Goal: Transaction & Acquisition: Purchase product/service

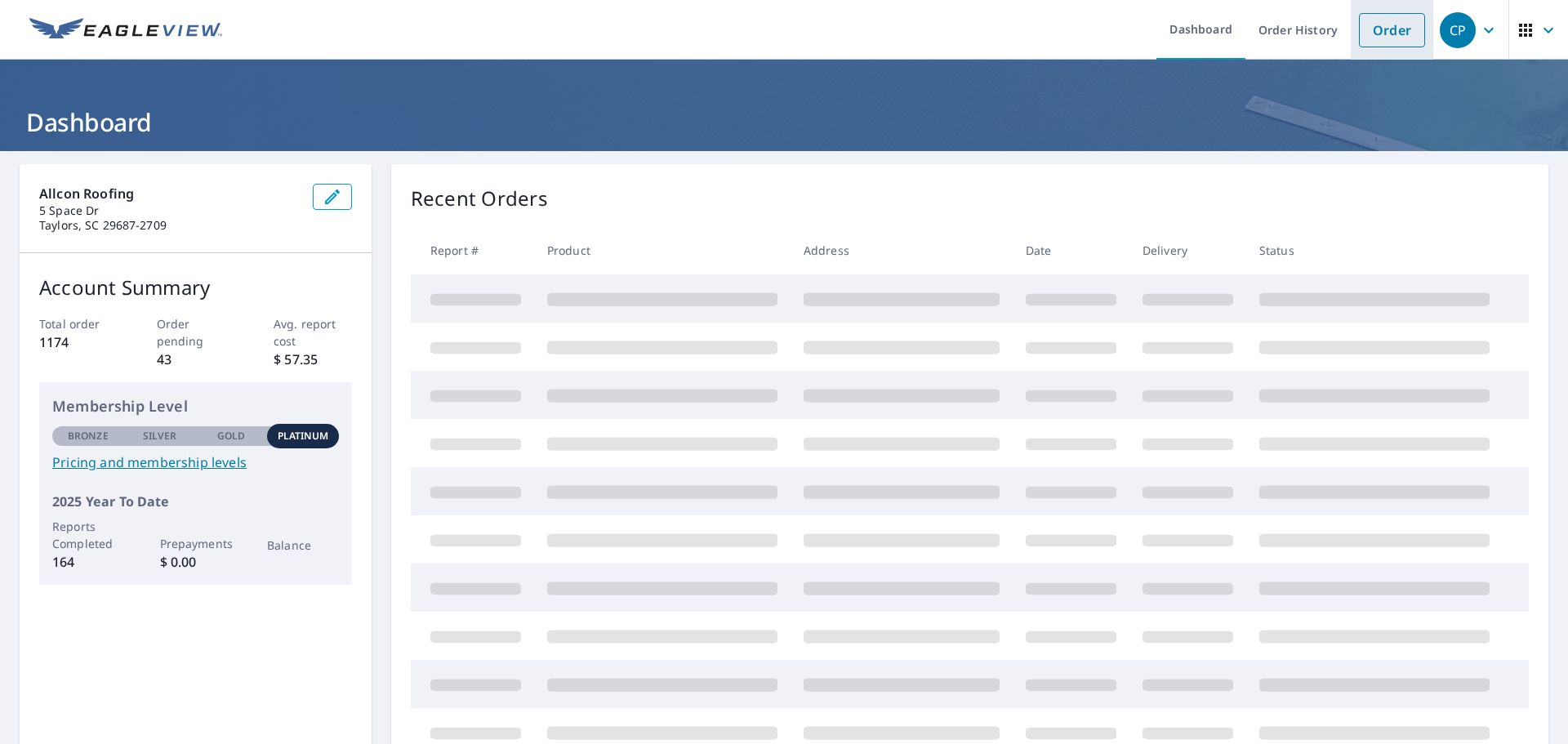
click at [1391, 16] on link "Order" at bounding box center [1392, 31] width 66 height 35
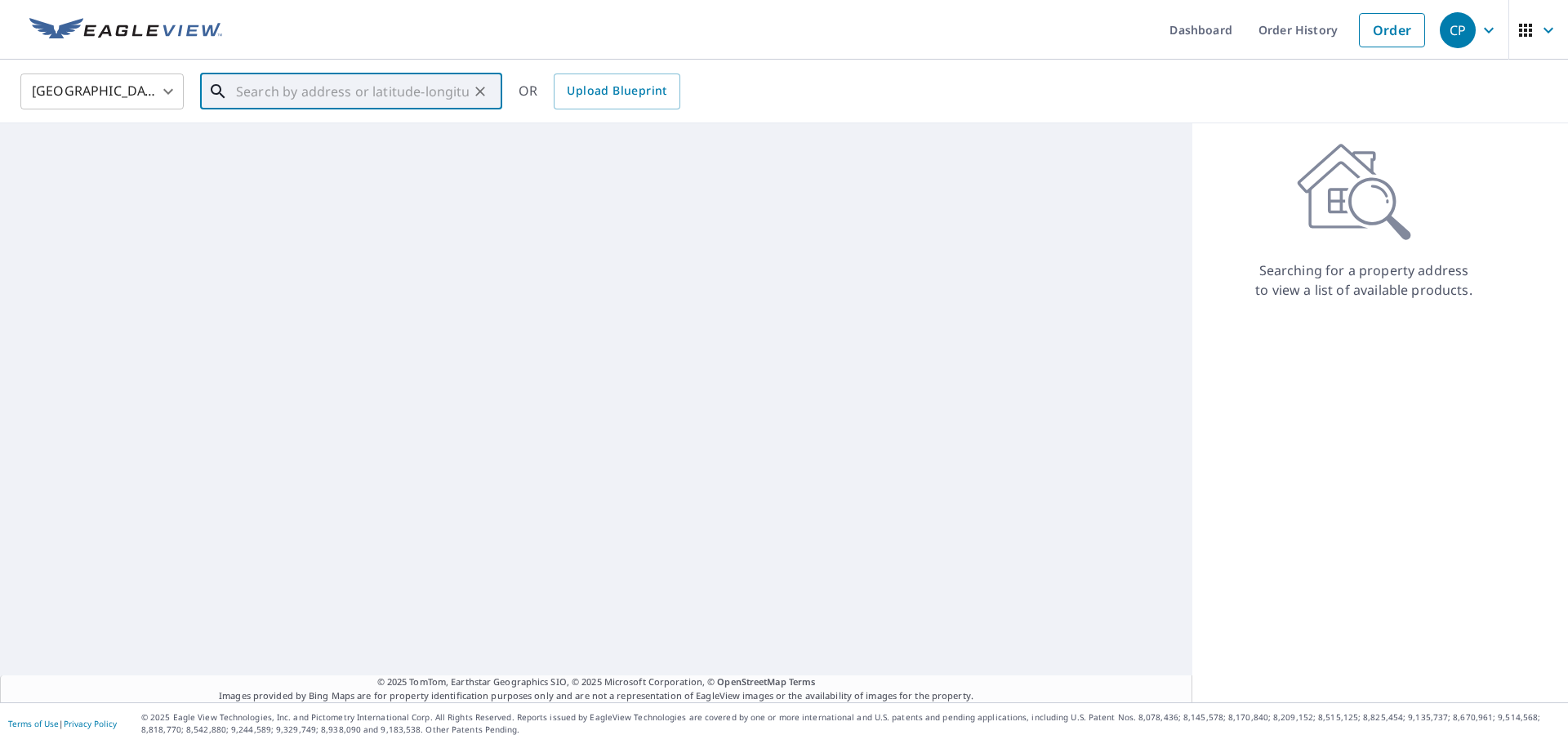
click at [294, 96] on input "text" at bounding box center [352, 91] width 233 height 45
paste input "305 Eagles Bend Trail"
click at [316, 162] on p "[GEOGRAPHIC_DATA], SC 29676" at bounding box center [360, 157] width 257 height 16
type input "[STREET_ADDRESS]"
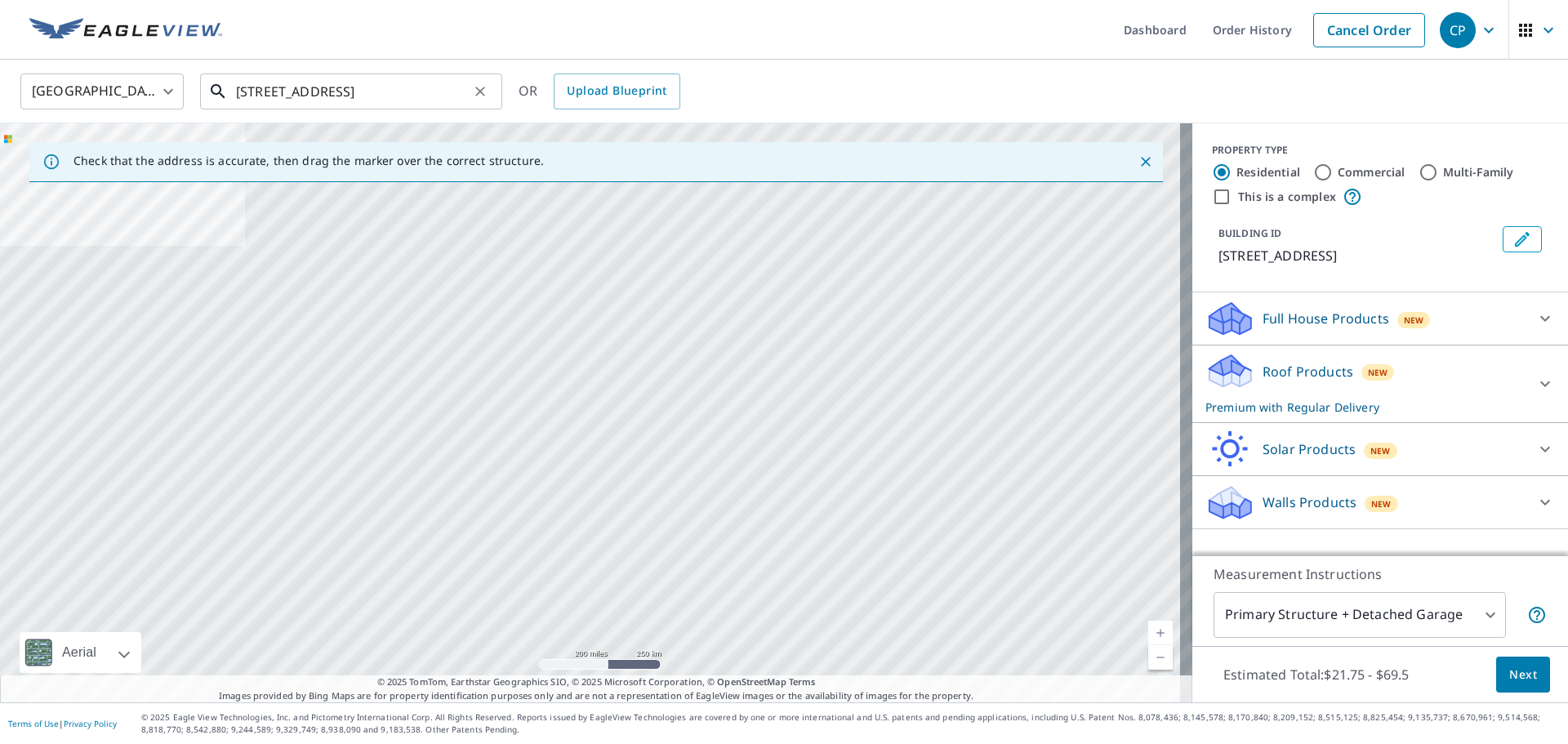
click at [421, 88] on input "[STREET_ADDRESS]" at bounding box center [352, 91] width 233 height 45
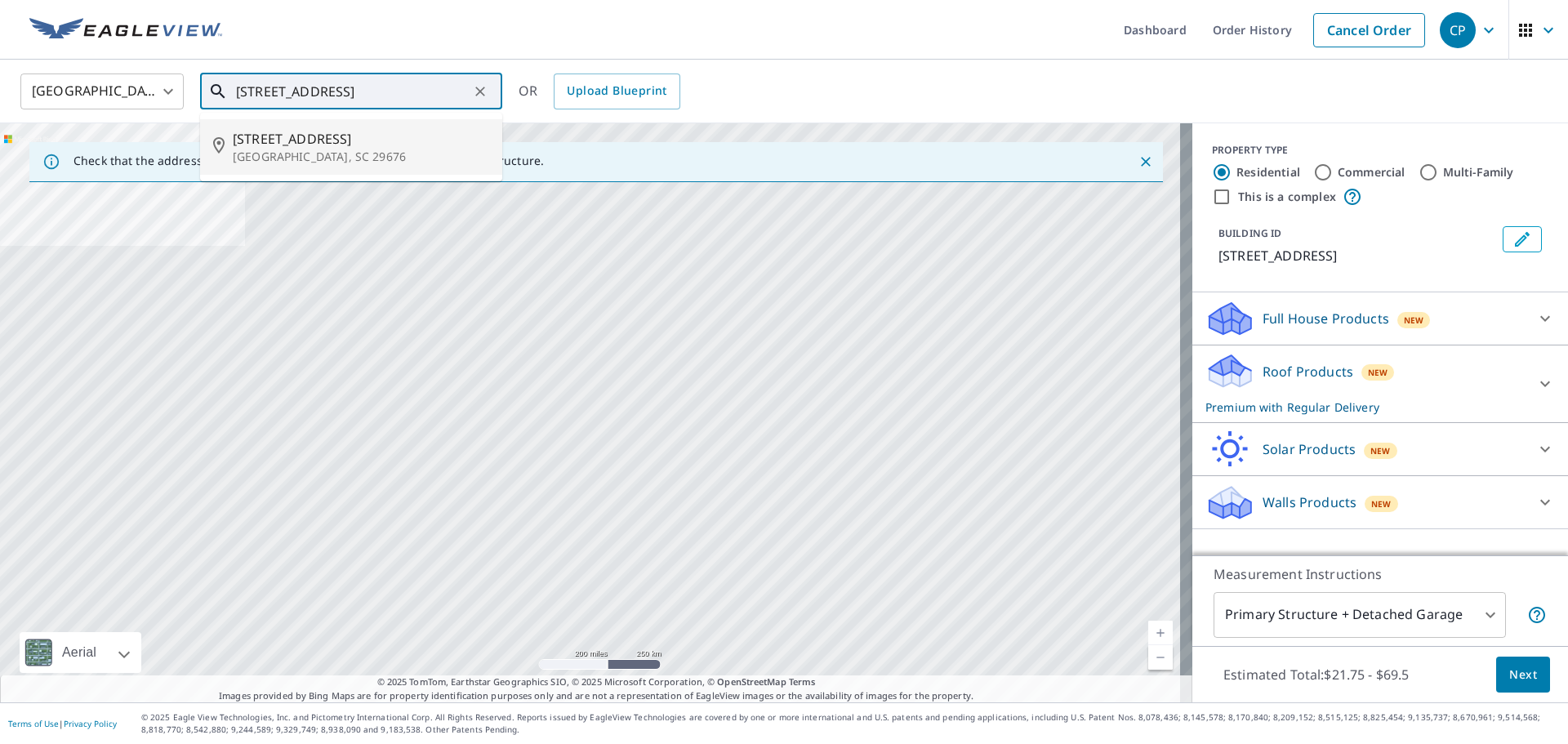
click at [381, 136] on span "[STREET_ADDRESS]" at bounding box center [360, 139] width 257 height 20
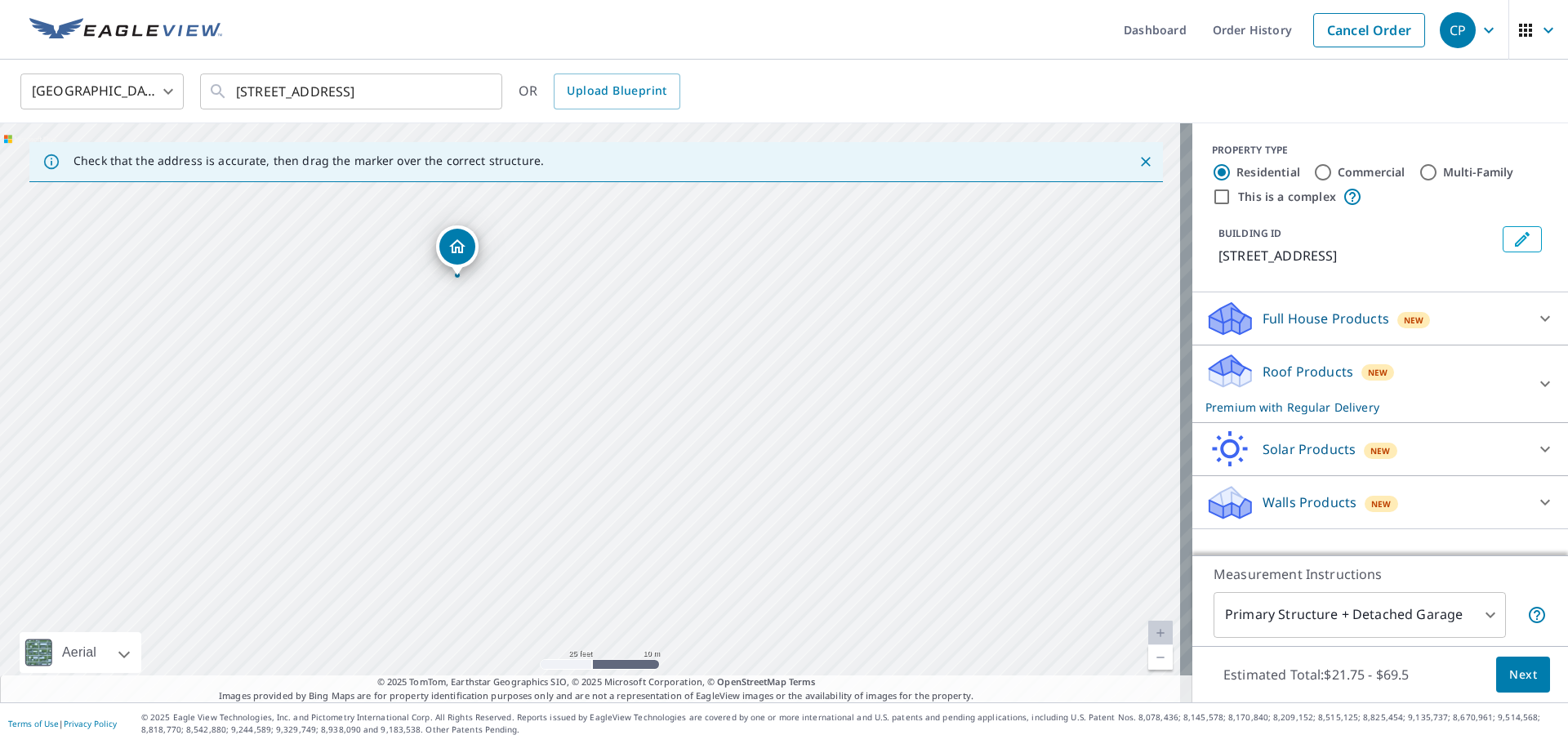
drag, startPoint x: 472, startPoint y: 375, endPoint x: 600, endPoint y: 407, distance: 131.9
click at [600, 407] on div "[STREET_ADDRESS]" at bounding box center [596, 413] width 1193 height 579
click at [1523, 678] on span "Next" at bounding box center [1523, 675] width 28 height 21
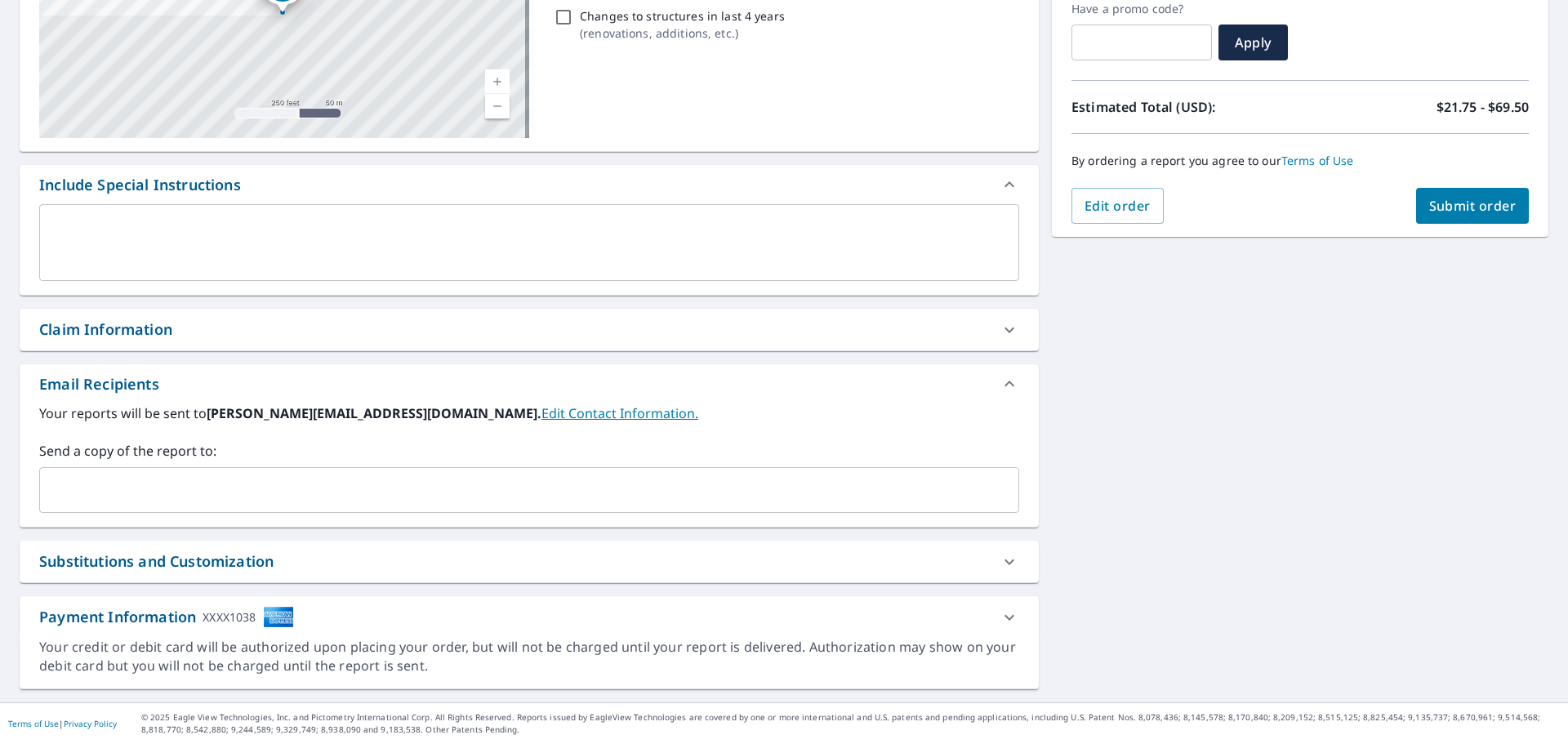
scroll to position [285, 0]
click at [232, 480] on input "text" at bounding box center [516, 490] width 941 height 31
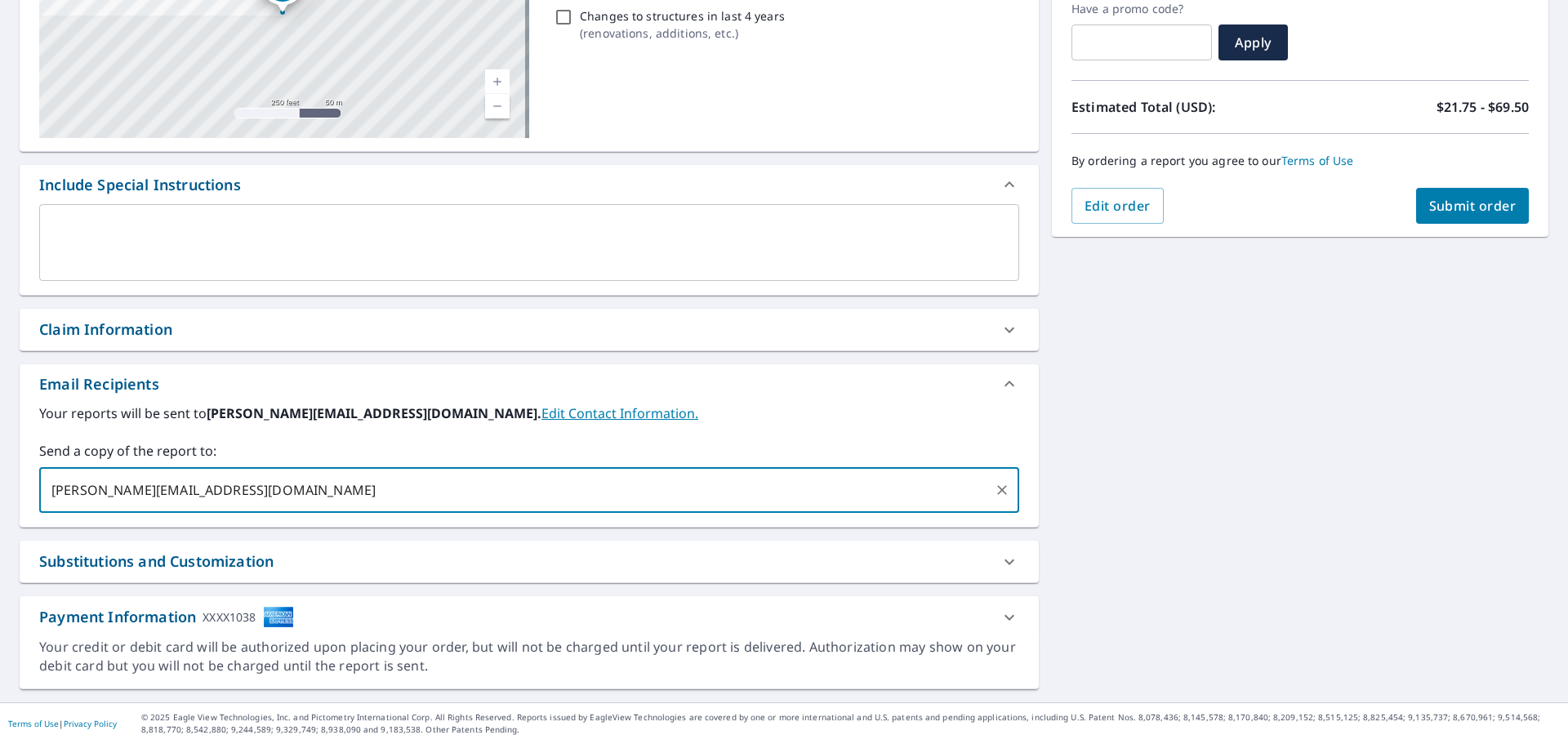
type input "[PERSON_NAME][EMAIL_ADDRESS][DOMAIN_NAME]"
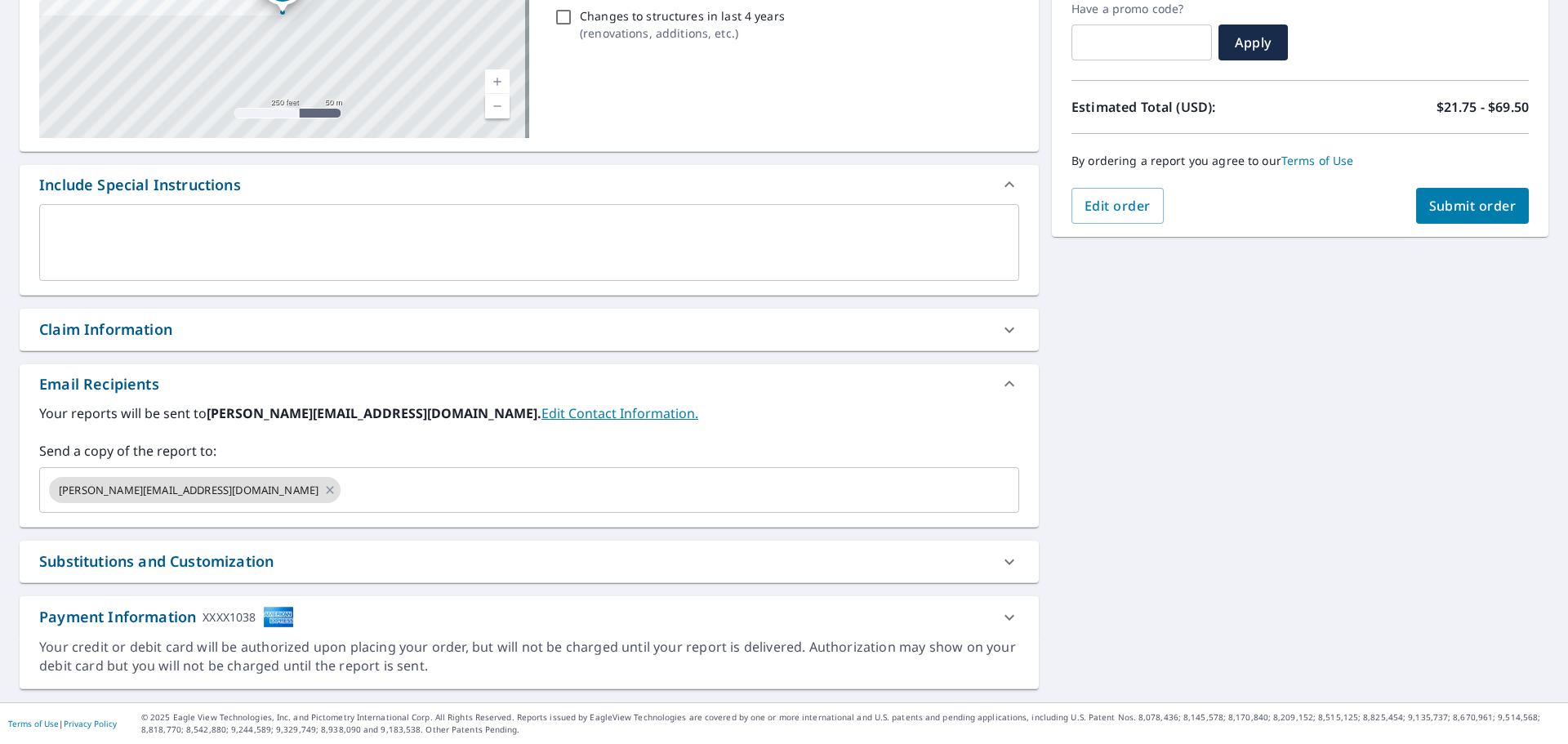
click at [1204, 410] on div "[STREET_ADDRESS] A standard road map Aerial A detailed look from above Labels L…" at bounding box center [784, 285] width 1568 height 836
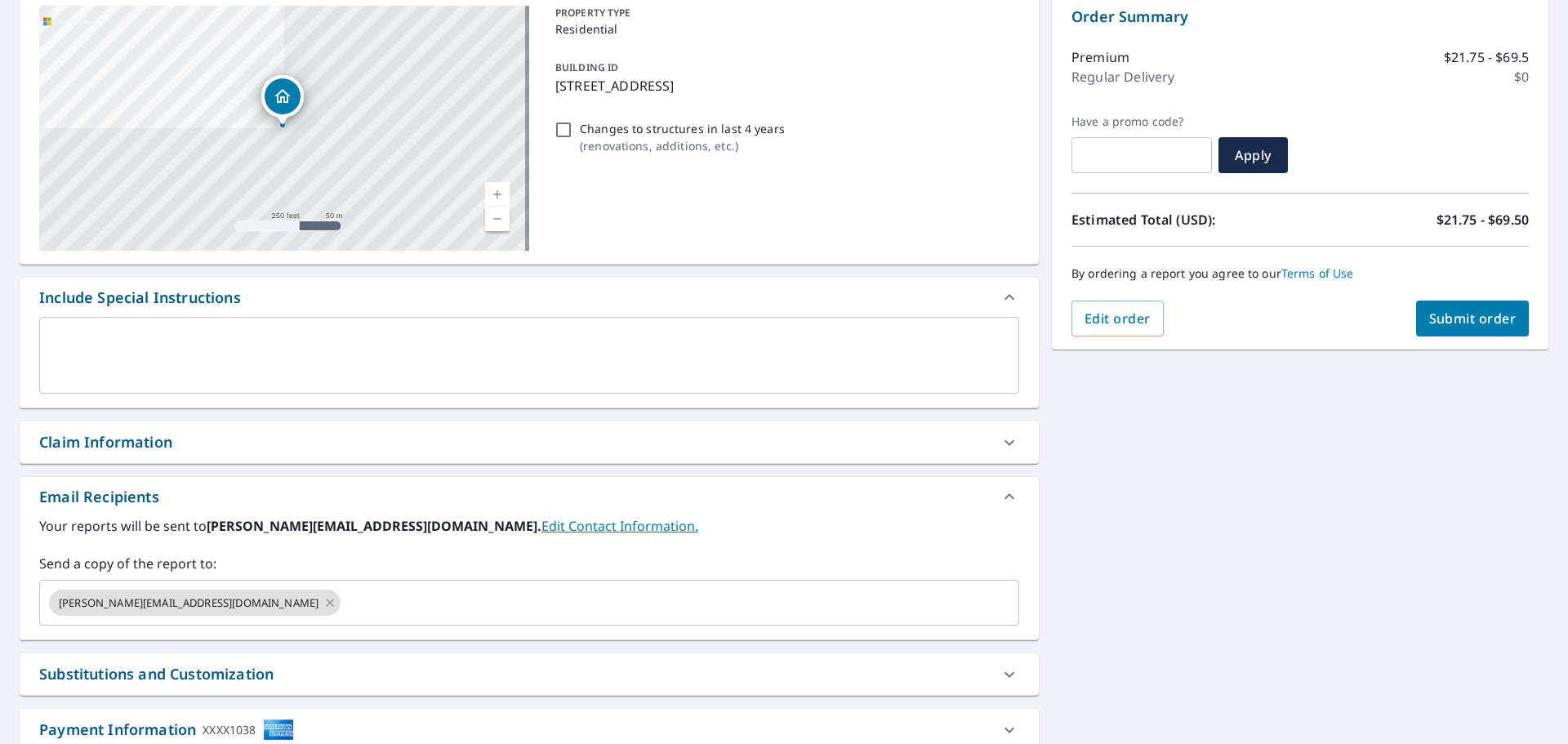
scroll to position [40, 0]
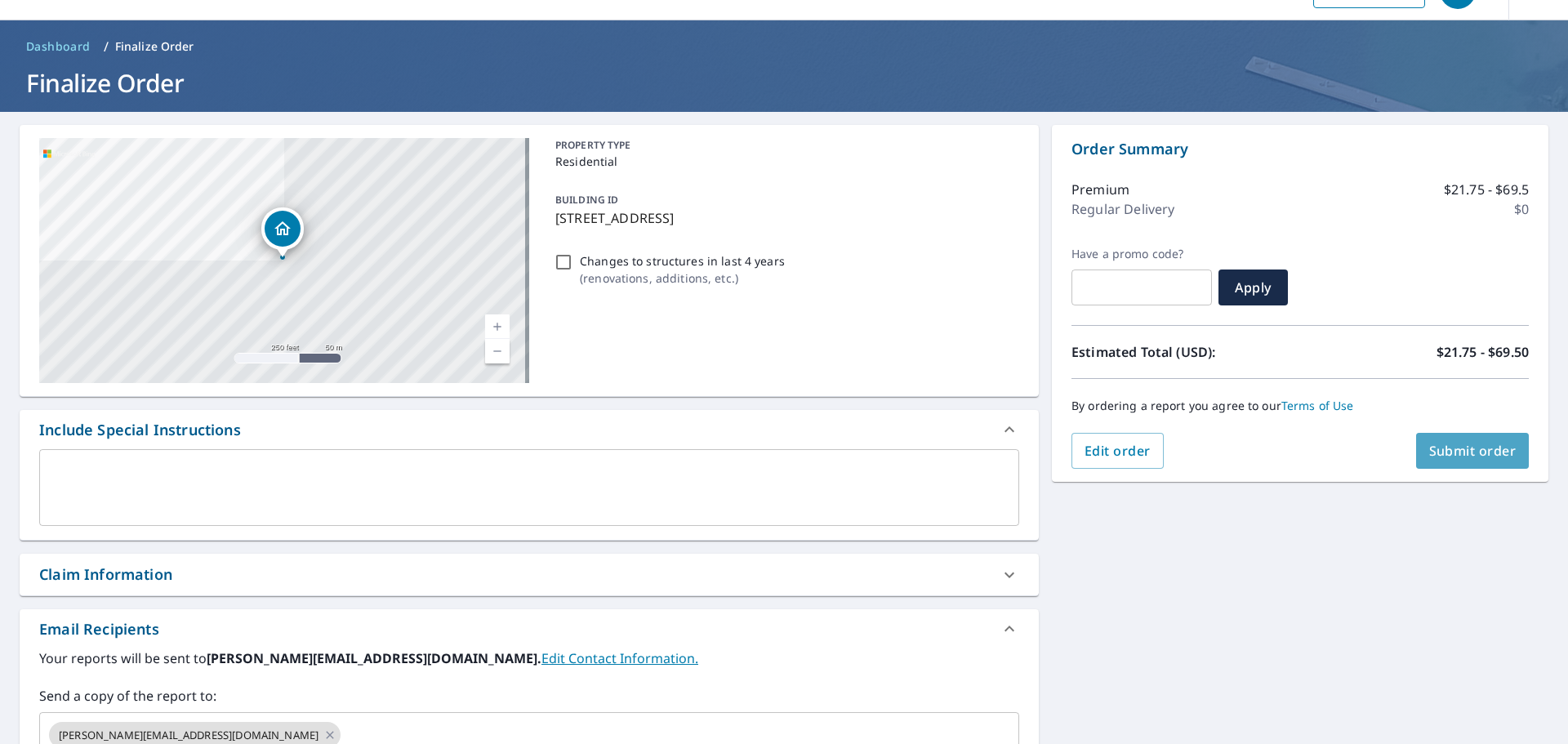
click at [1455, 445] on span "Submit order" at bounding box center [1473, 451] width 87 height 18
